Goal: Find specific fact: Find specific fact

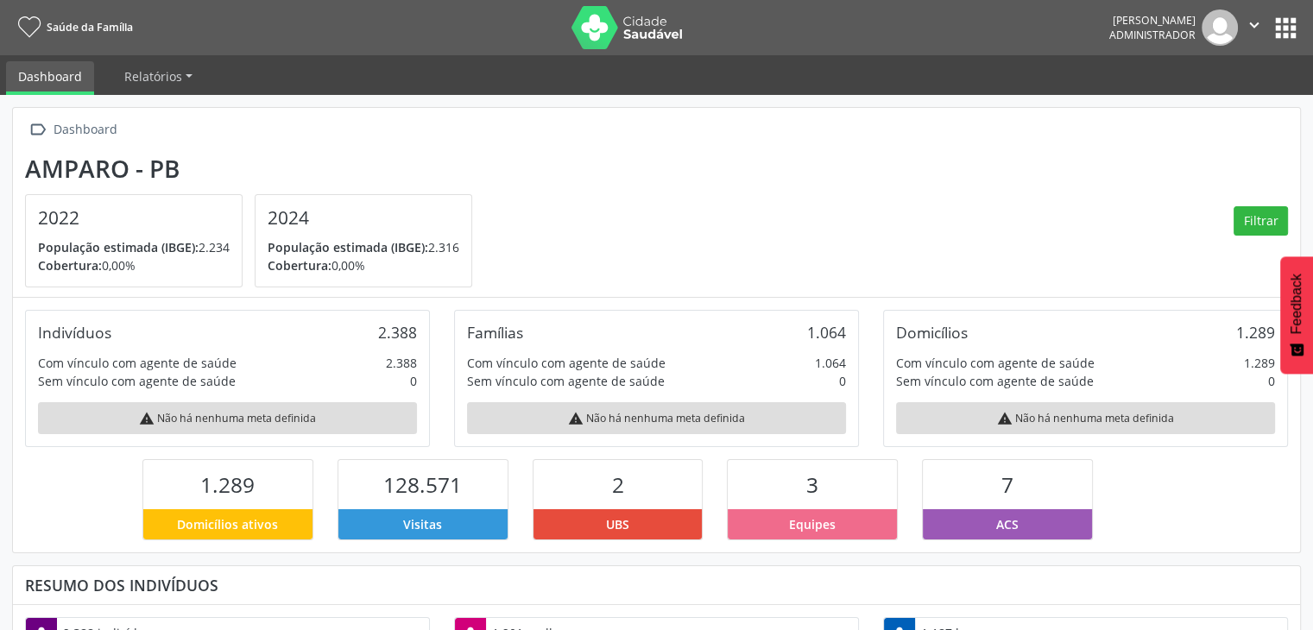
click at [1284, 32] on button "apps" at bounding box center [1286, 28] width 30 height 30
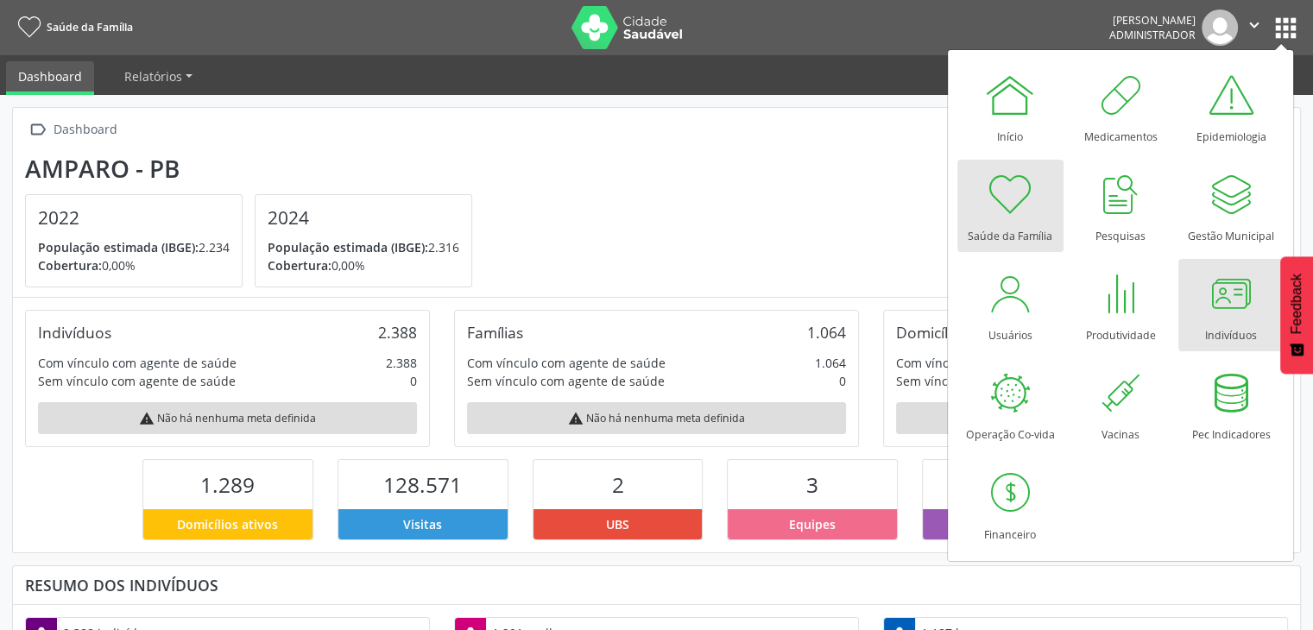
click at [1195, 323] on link "Indivíduos" at bounding box center [1231, 305] width 106 height 92
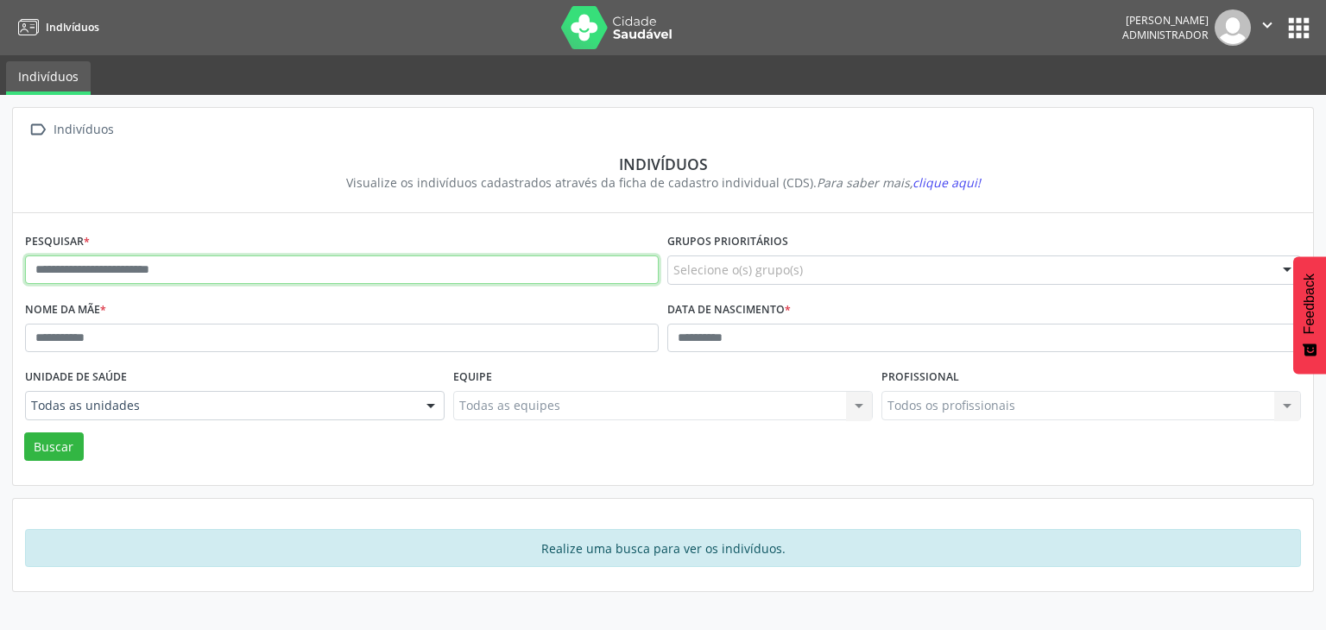
click at [328, 279] on input "text" at bounding box center [342, 270] width 634 height 29
click at [24, 432] on button "Buscar" at bounding box center [54, 446] width 60 height 29
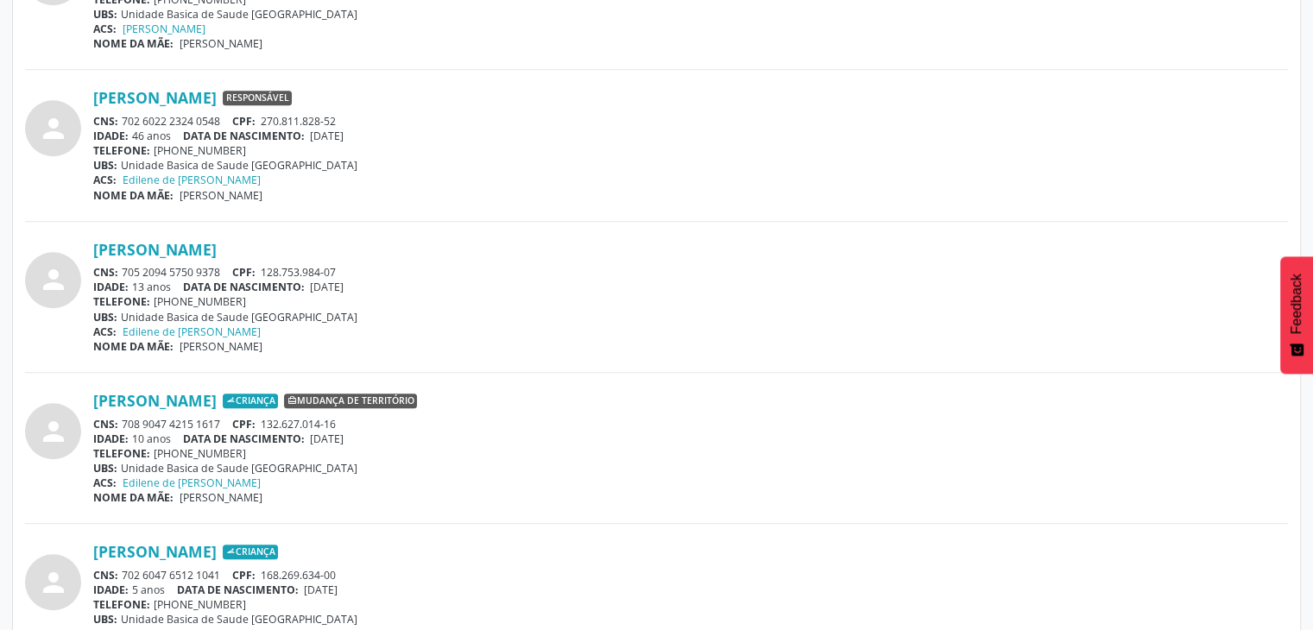
scroll to position [1122, 0]
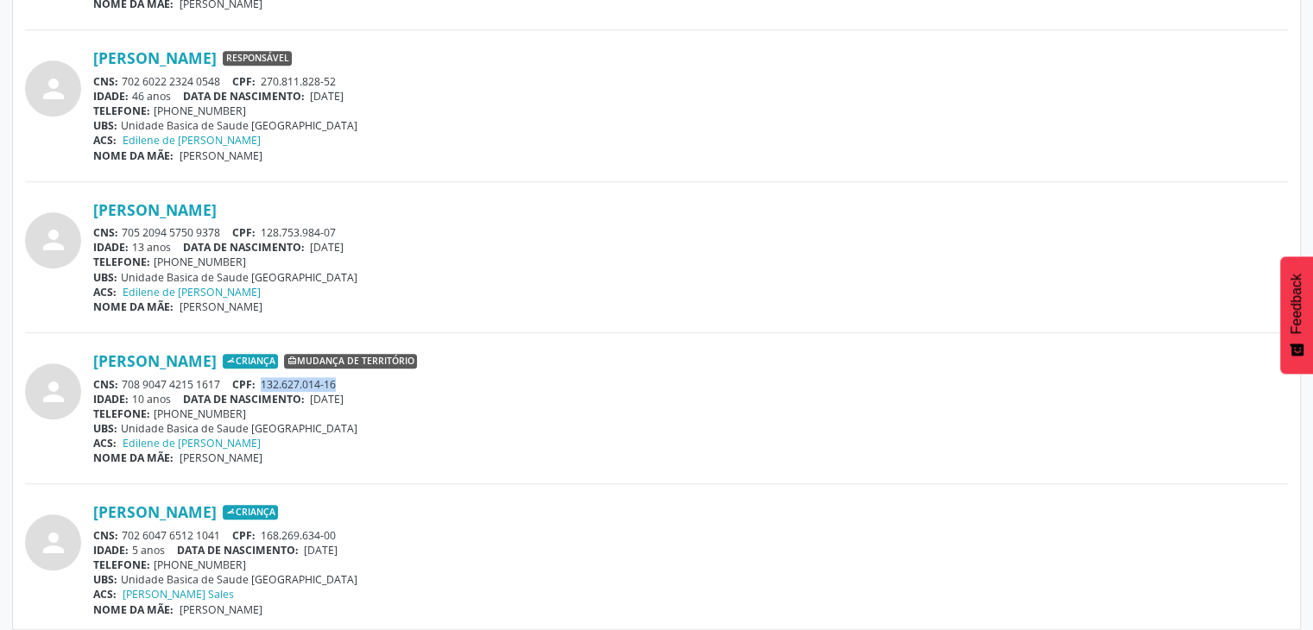
drag, startPoint x: 264, startPoint y: 378, endPoint x: 354, endPoint y: 378, distance: 89.8
click at [354, 378] on div "CNS: 708 9047 4215 1617 CPF: 132.627.014-16" at bounding box center [690, 384] width 1195 height 15
copy span "132.627.014-16"
click at [601, 263] on div "TELEFONE: [PHONE_NUMBER]" at bounding box center [690, 262] width 1195 height 15
drag, startPoint x: 123, startPoint y: 230, endPoint x: 224, endPoint y: 236, distance: 101.2
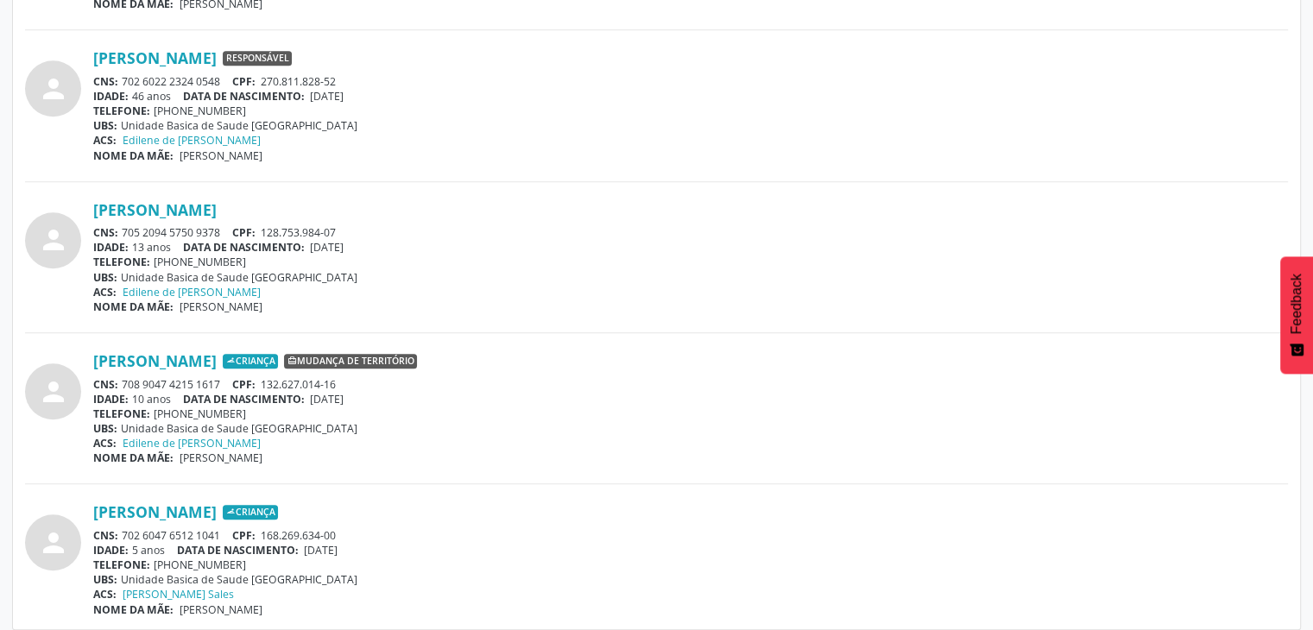
click at [224, 236] on div "CNS: 705 2094 5750 9378 CPF: 128.753.984-07" at bounding box center [690, 232] width 1195 height 15
drag, startPoint x: 203, startPoint y: 237, endPoint x: 437, endPoint y: 186, distance: 239.6
click at [437, 186] on div "person [PERSON_NAME] Responsável CNS: 703 0088 7731 3578 CPF: 068.827.884-13 ID…" at bounding box center [656, 21] width 1263 height 1192
drag, startPoint x: 119, startPoint y: 230, endPoint x: 237, endPoint y: 230, distance: 118.3
click at [237, 230] on div "CNS: 705 2094 5750 9378 CPF: 128.753.984-07" at bounding box center [690, 232] width 1195 height 15
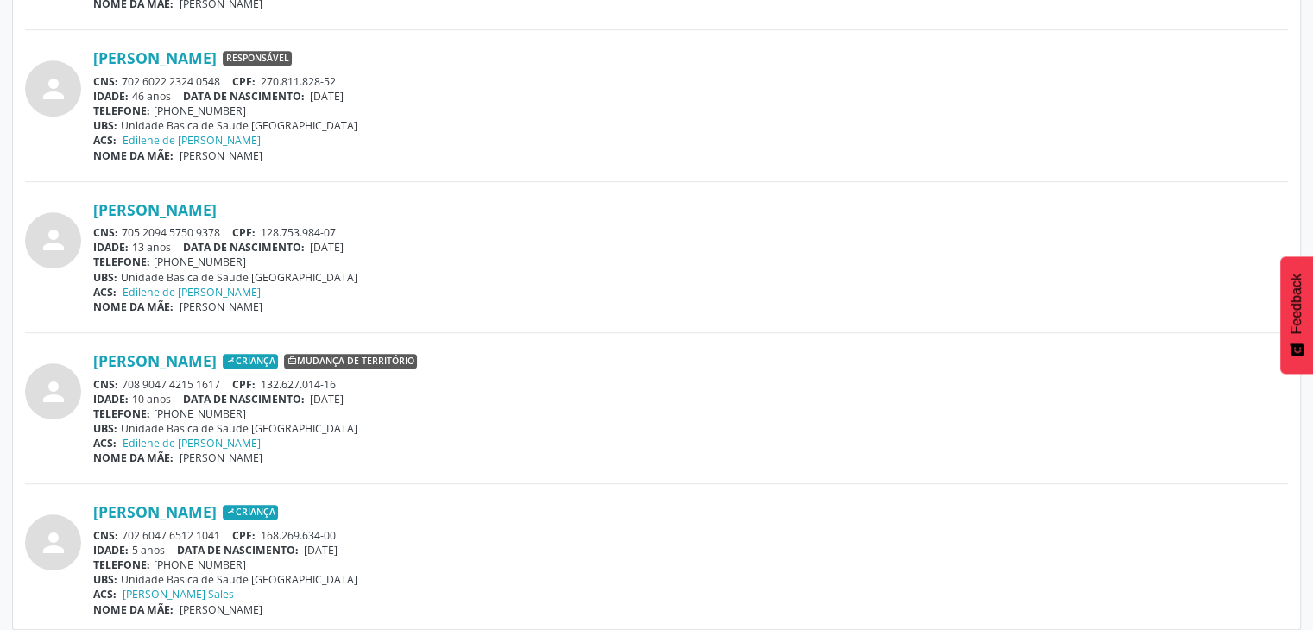
copy div "705 2094 5750 9378"
drag, startPoint x: 261, startPoint y: 381, endPoint x: 363, endPoint y: 381, distance: 101.9
click at [363, 381] on div "CNS: 708 9047 4215 1617 CPF: 132.627.014-16" at bounding box center [690, 384] width 1195 height 15
copy span "132.627.014-16"
click at [560, 248] on div "IDADE: 13 anos DATA DE NASCIMENTO: [DEMOGRAPHIC_DATA]" at bounding box center [690, 247] width 1195 height 15
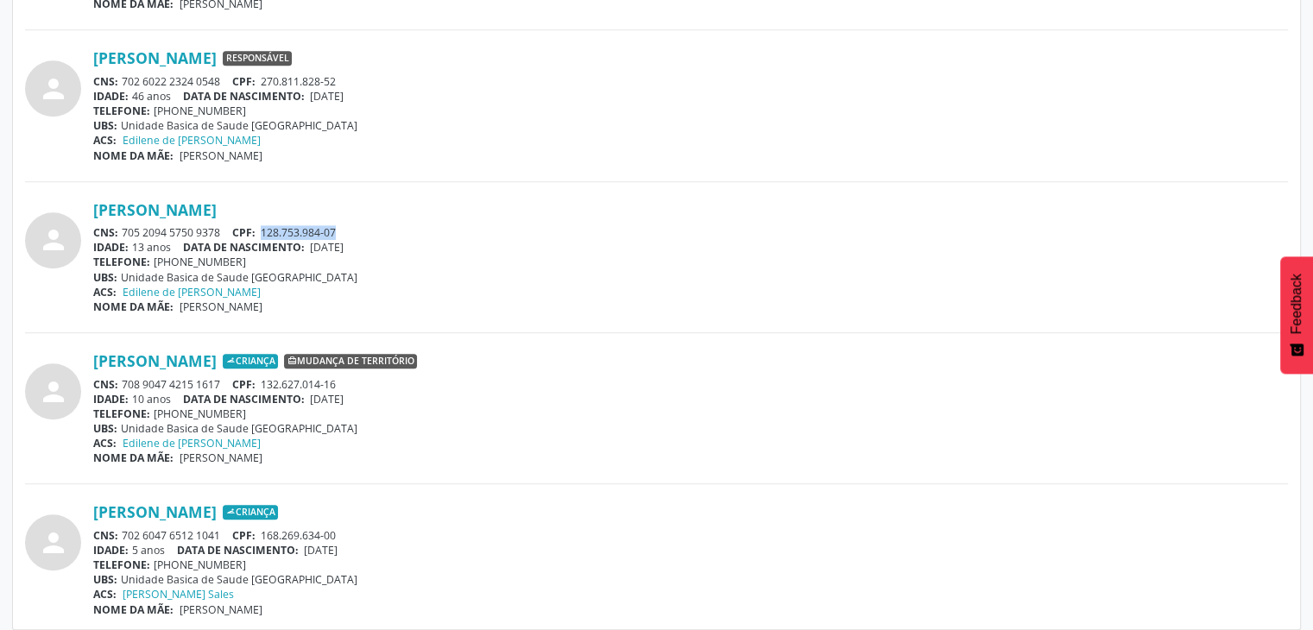
drag, startPoint x: 265, startPoint y: 226, endPoint x: 343, endPoint y: 226, distance: 77.7
click at [343, 226] on div "CNS: 705 2094 5750 9378 CPF: 128.753.984-07" at bounding box center [690, 232] width 1195 height 15
copy span "128.753.984-07"
drag, startPoint x: 121, startPoint y: 230, endPoint x: 230, endPoint y: 233, distance: 108.8
click at [230, 233] on div "CNS: 705 2094 5750 9378 CPF: 128.753.984-07" at bounding box center [690, 232] width 1195 height 15
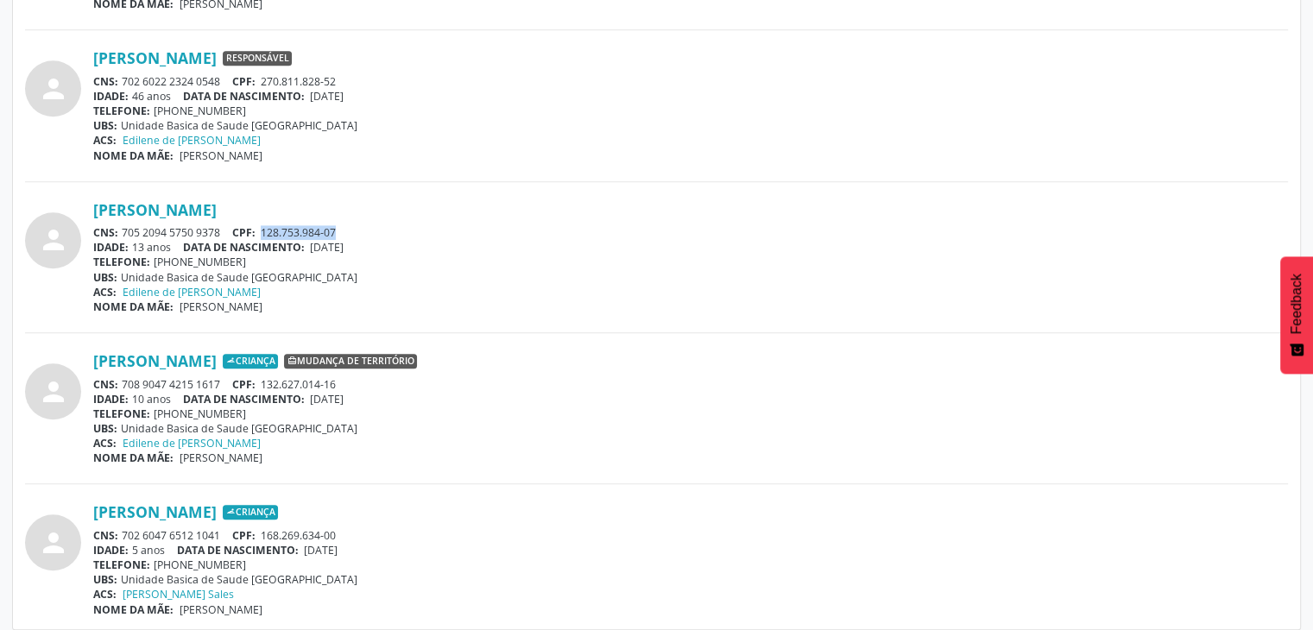
copy div "705 2094 5750 9378"
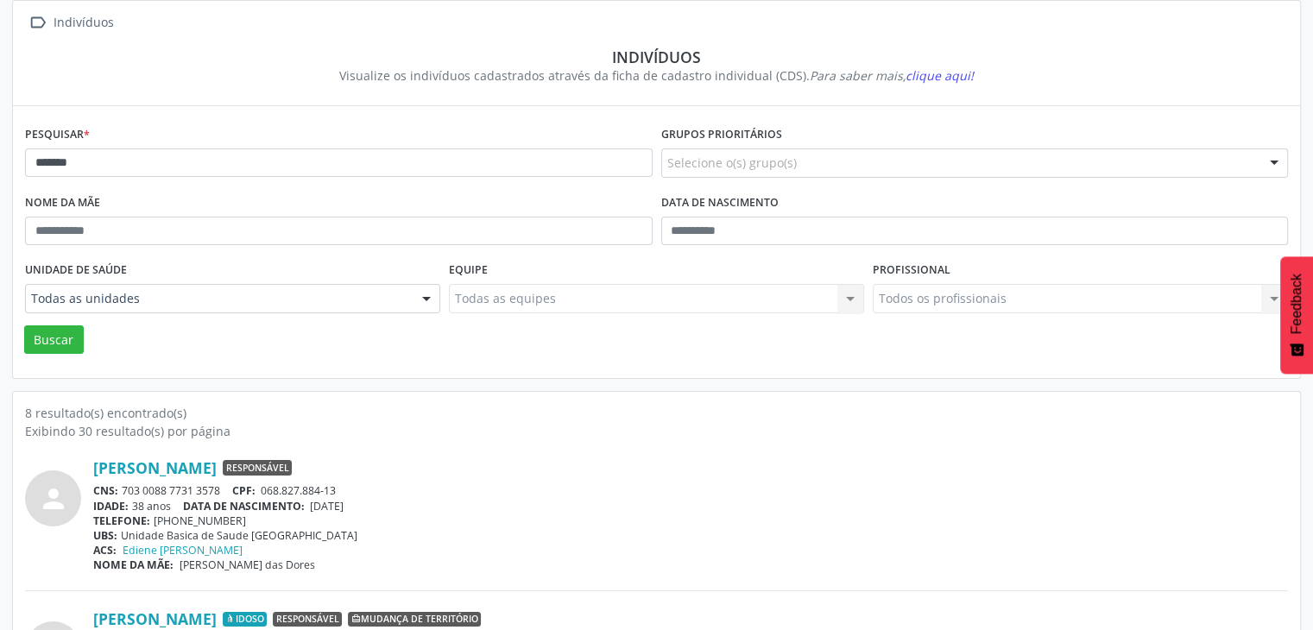
scroll to position [0, 0]
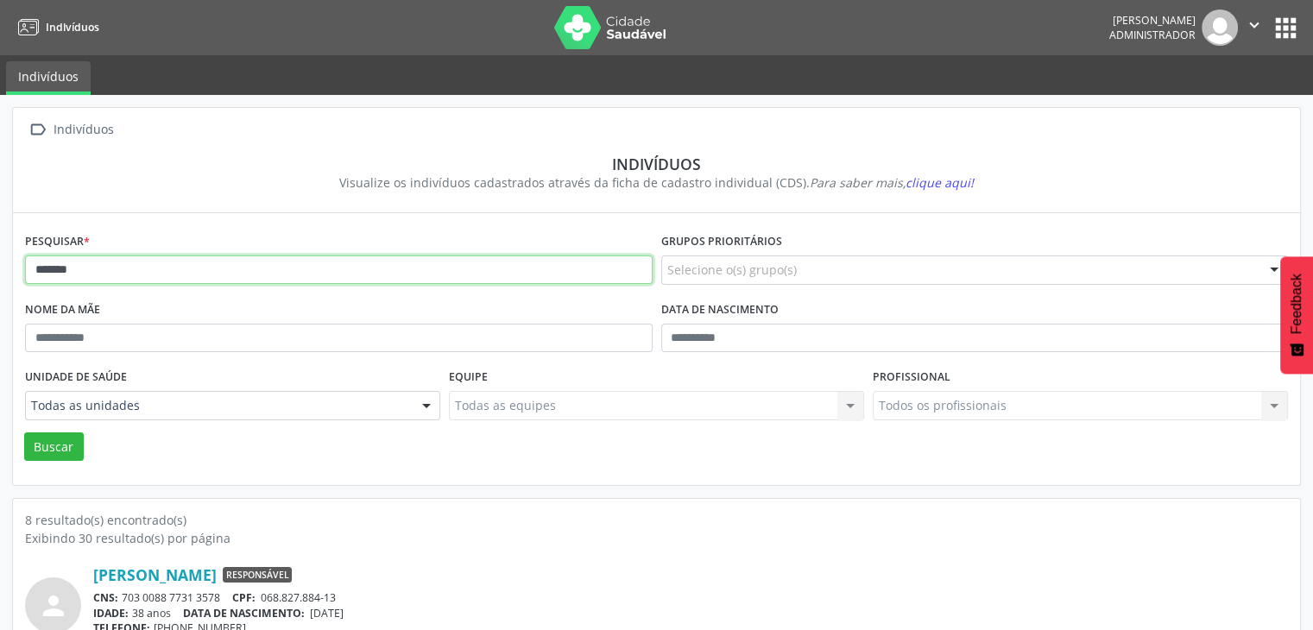
drag, startPoint x: 118, startPoint y: 281, endPoint x: 129, endPoint y: 277, distance: 10.9
click at [118, 281] on input "*******" at bounding box center [339, 270] width 628 height 29
type input "********"
click at [24, 432] on button "Buscar" at bounding box center [54, 446] width 60 height 29
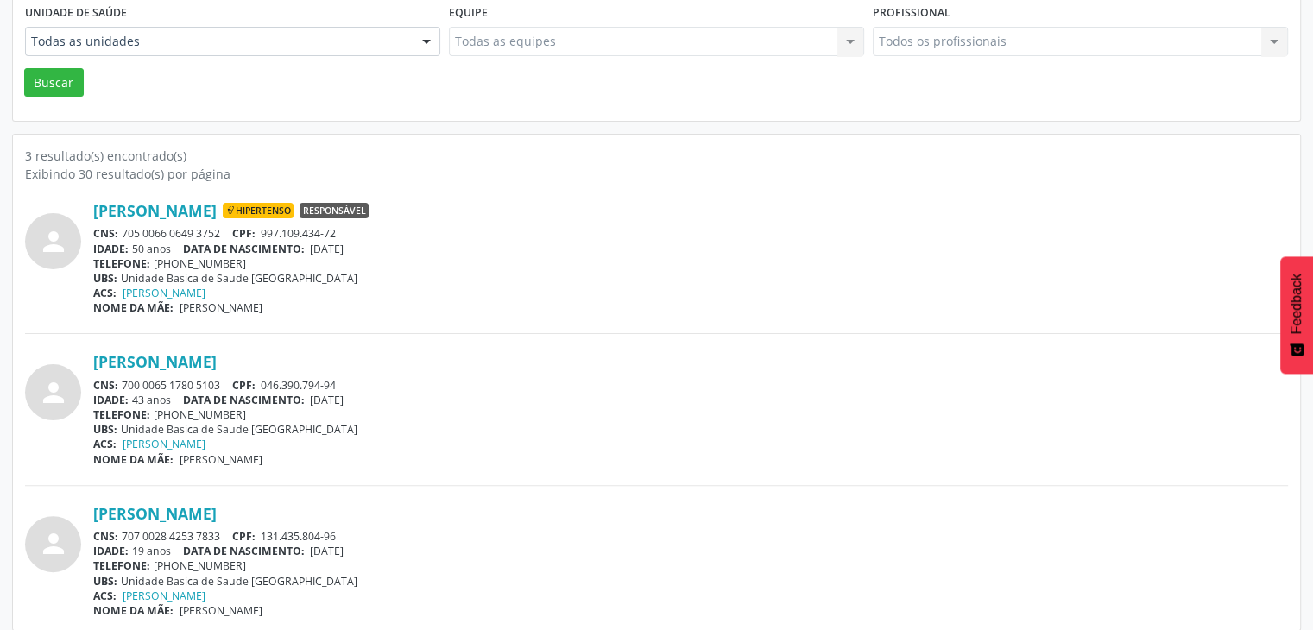
scroll to position [375, 0]
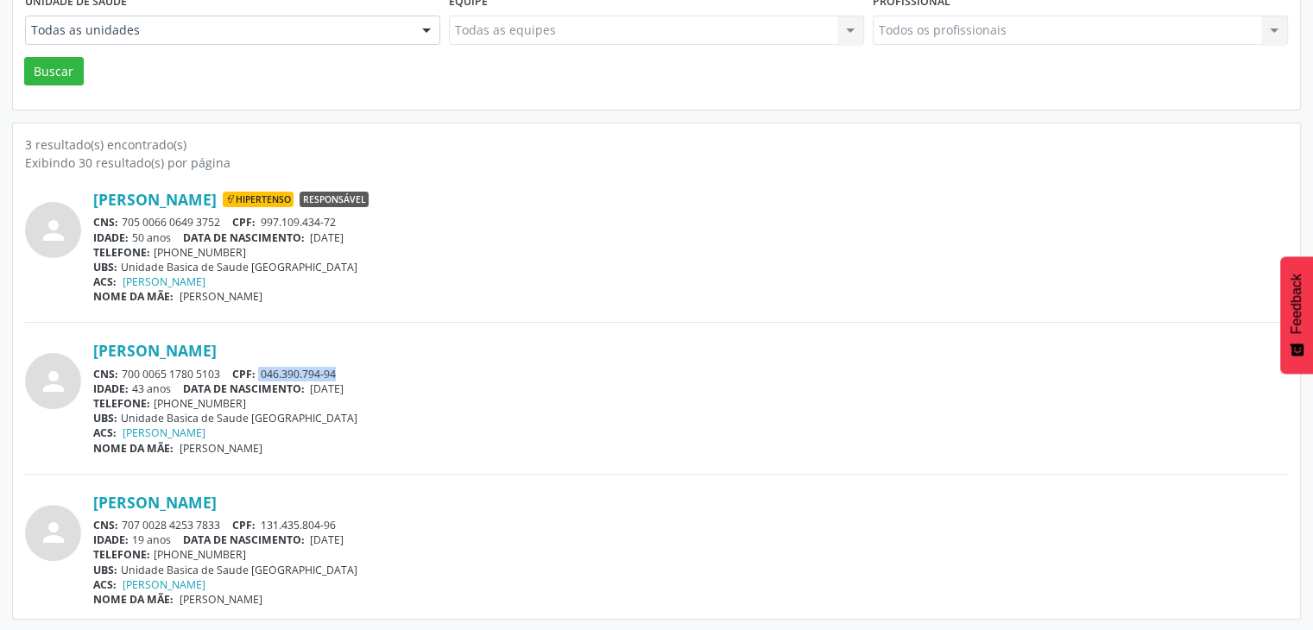
drag, startPoint x: 259, startPoint y: 373, endPoint x: 363, endPoint y: 375, distance: 103.6
click at [363, 375] on div "CNS: 700 0065 1780 5103 CPF: 046.390.794-94" at bounding box center [690, 374] width 1195 height 15
click at [364, 375] on div "CNS: 700 0065 1780 5103 CPF: 046.390.794-94" at bounding box center [690, 374] width 1195 height 15
drag, startPoint x: 266, startPoint y: 371, endPoint x: 351, endPoint y: 375, distance: 85.6
click at [351, 375] on div "CNS: 700 0065 1780 5103 CPF: 046.390.794-94" at bounding box center [690, 374] width 1195 height 15
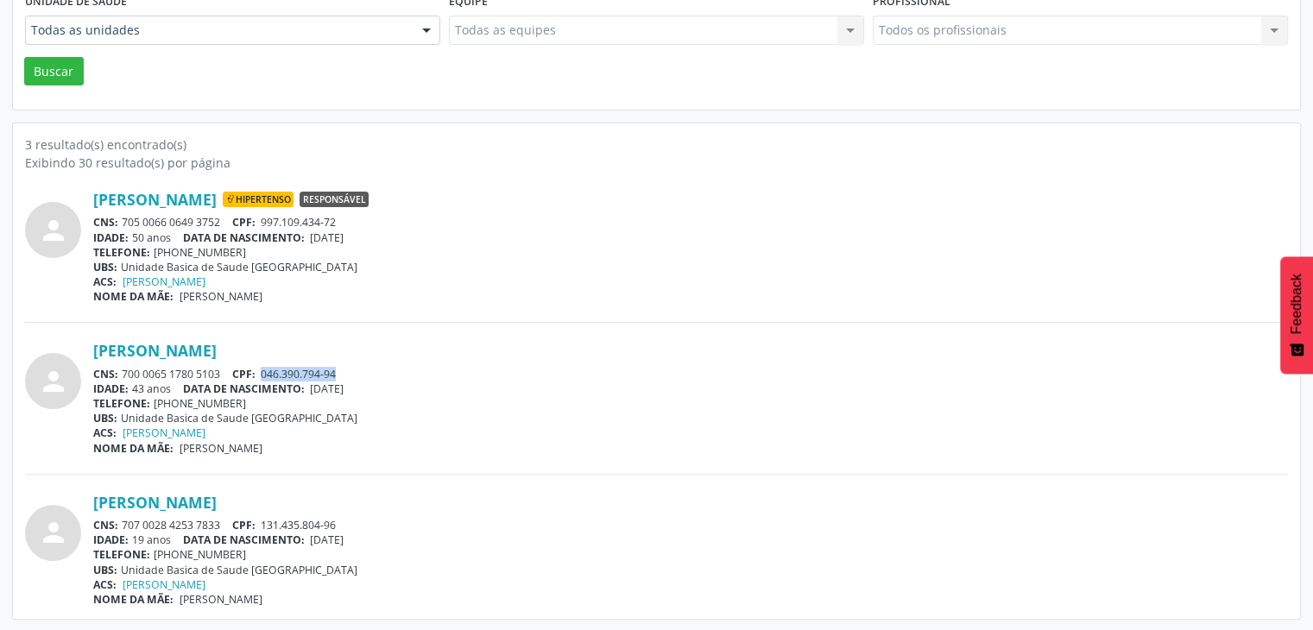
copy span "046.390.794-94"
drag, startPoint x: 125, startPoint y: 368, endPoint x: 221, endPoint y: 369, distance: 95.8
click at [221, 369] on div "CNS: 700 0065 1780 5103 CPF: 046.390.794-94" at bounding box center [690, 374] width 1195 height 15
copy div "700 0065 1780 5103"
